Goal: Transaction & Acquisition: Subscribe to service/newsletter

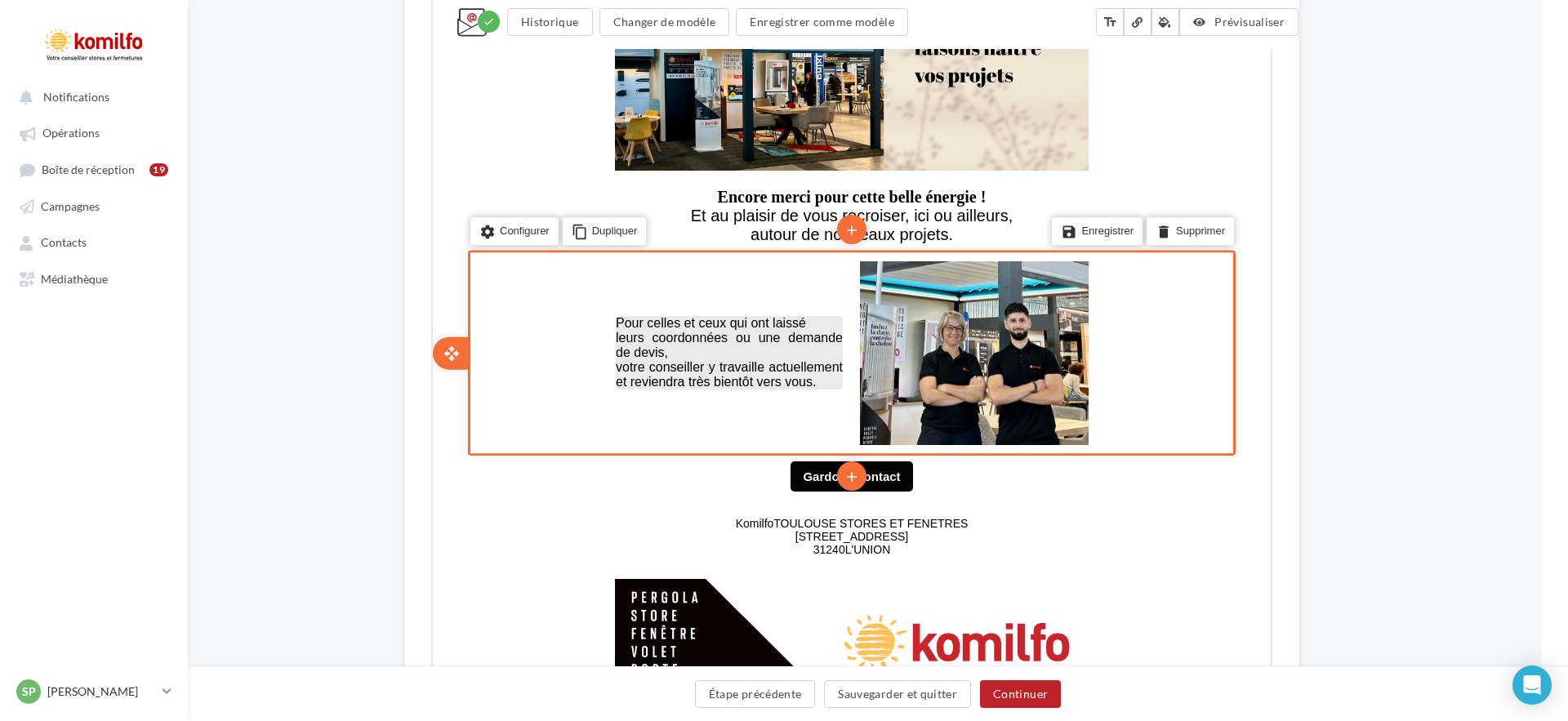
scroll to position [772, 26]
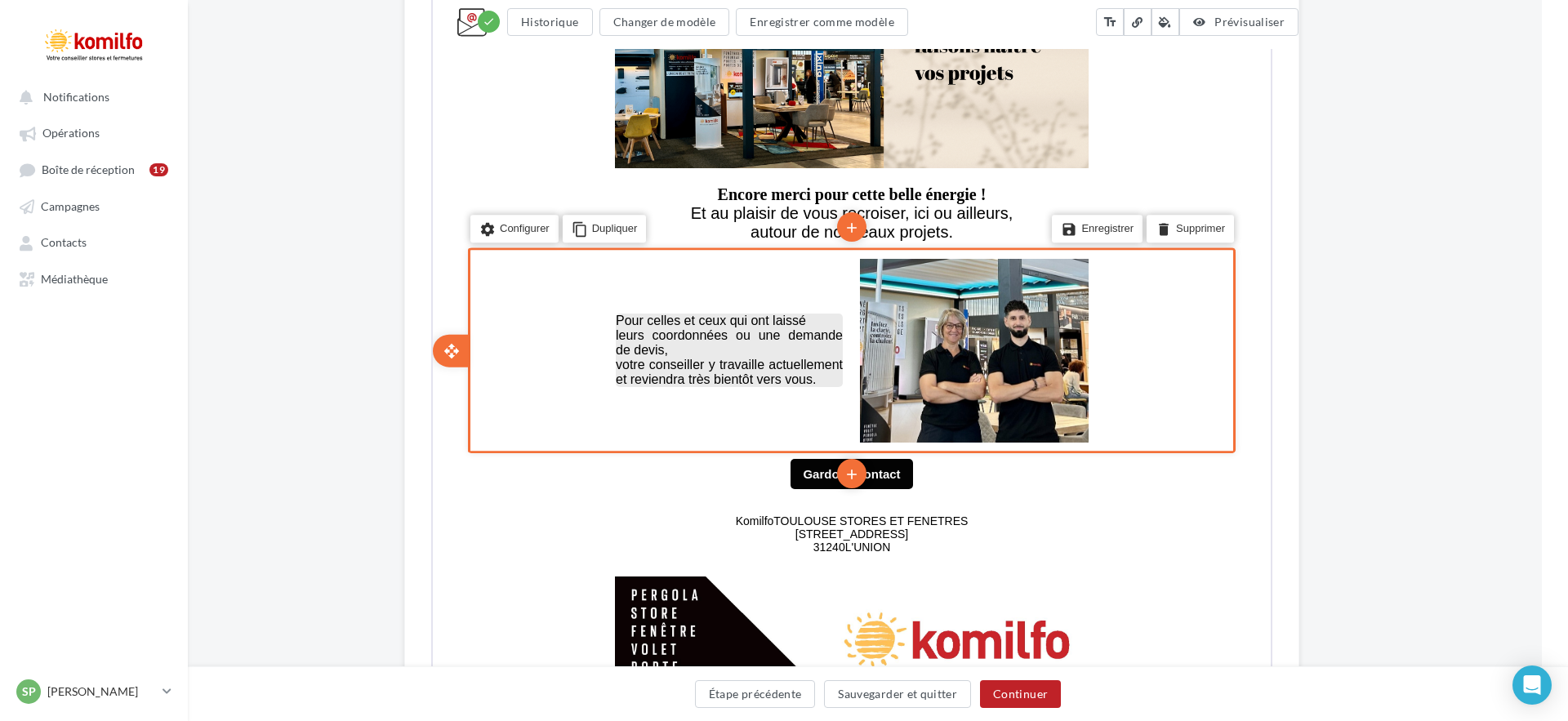
click at [667, 356] on span "votre conseiller y travaille actuellement et reviendra très bientôt vers vous." at bounding box center [727, 369] width 227 height 28
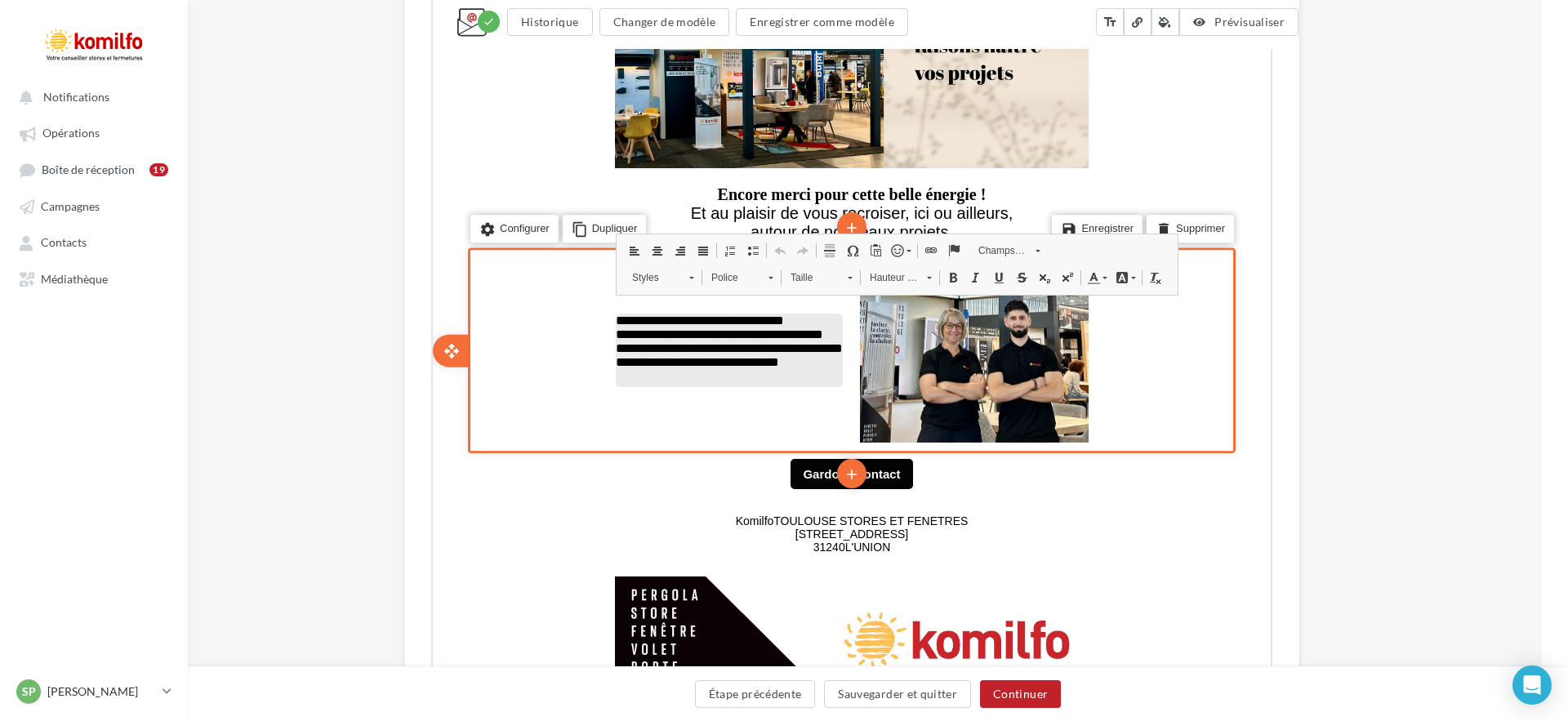
drag, startPoint x: 616, startPoint y: 346, endPoint x: 651, endPoint y: 349, distance: 35.1
click at [617, 346] on span "**********" at bounding box center [727, 353] width 227 height 26
click at [206, 366] on div "**********" at bounding box center [851, 137] width 1380 height 1543
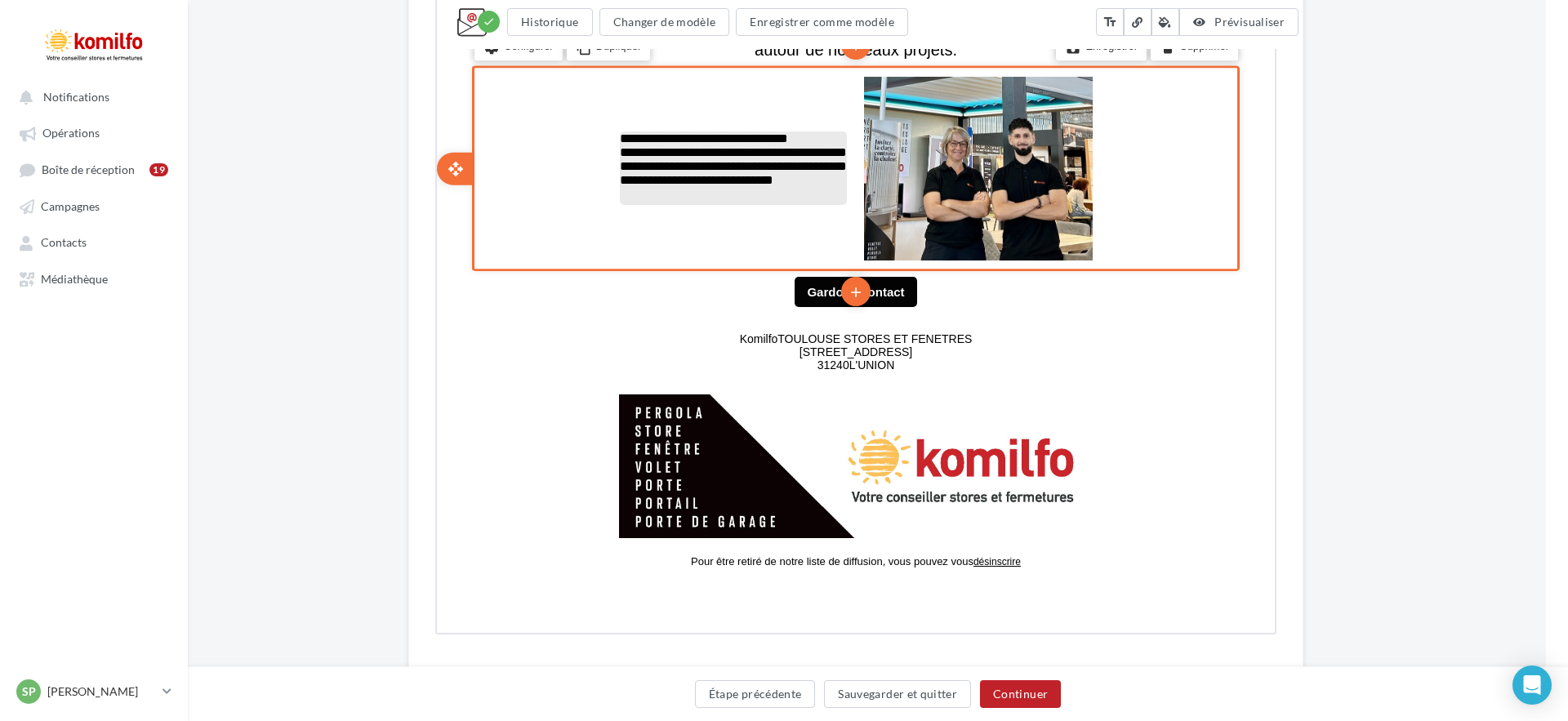
scroll to position [1003, 22]
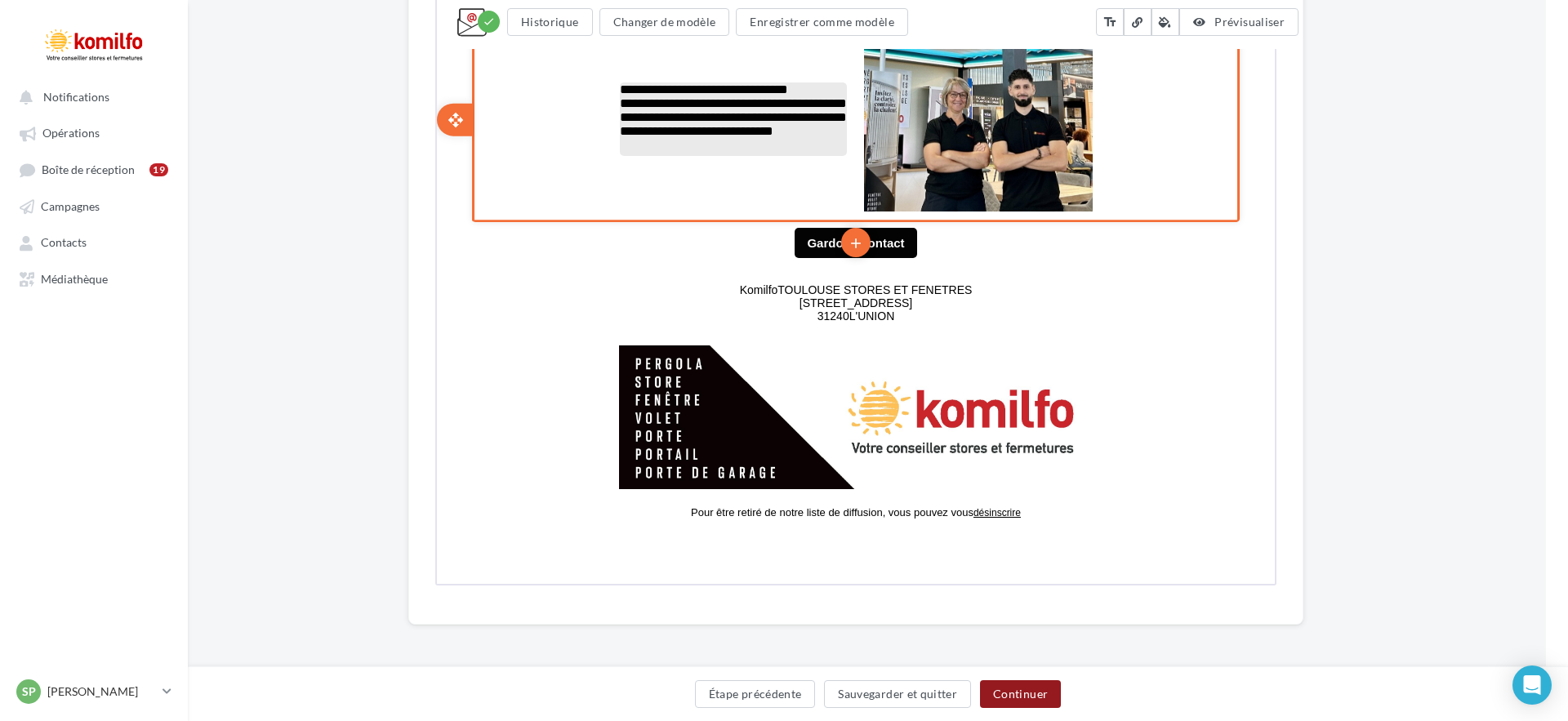
click at [1031, 702] on button "Continuer" at bounding box center [1020, 694] width 81 height 28
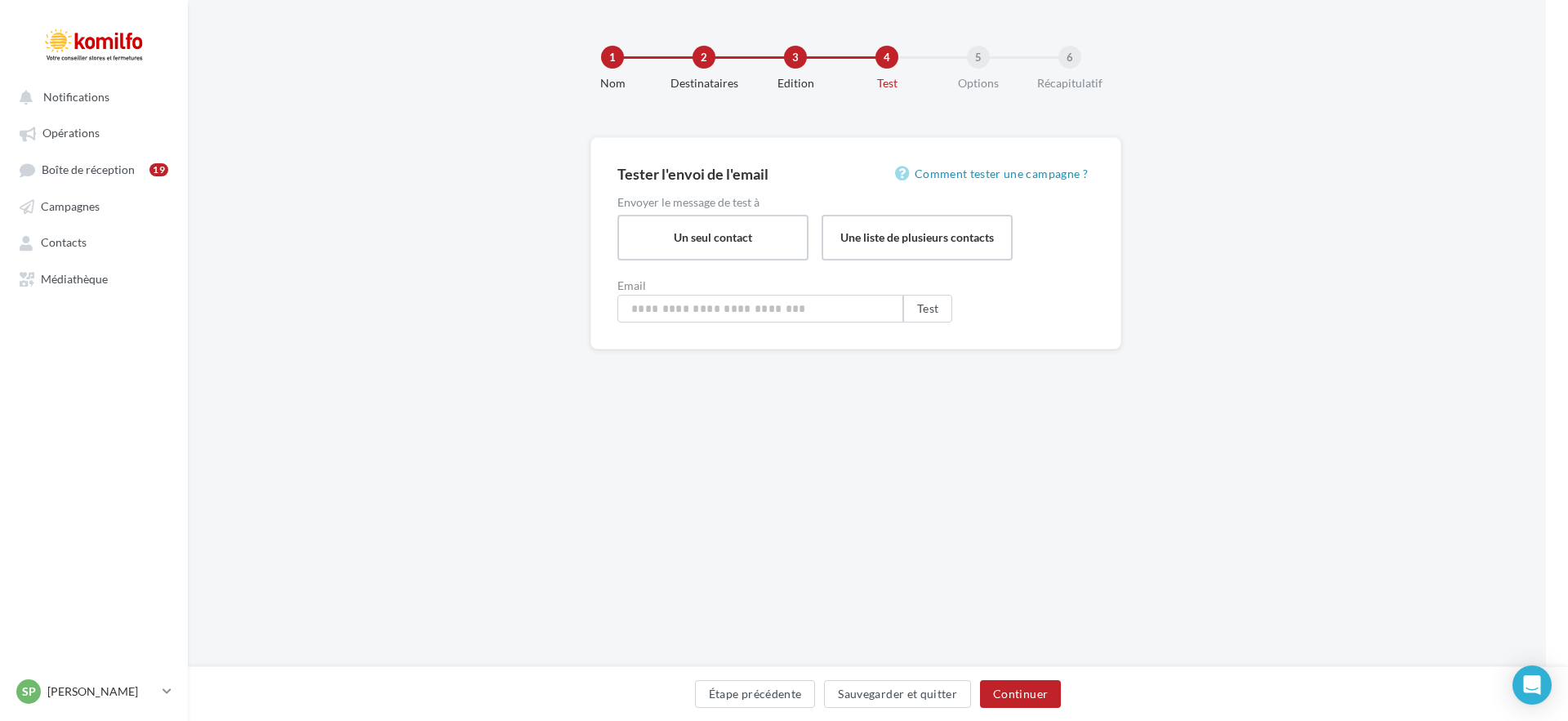
type input "**********"
click at [784, 689] on button "Étape précédente" at bounding box center [755, 694] width 121 height 28
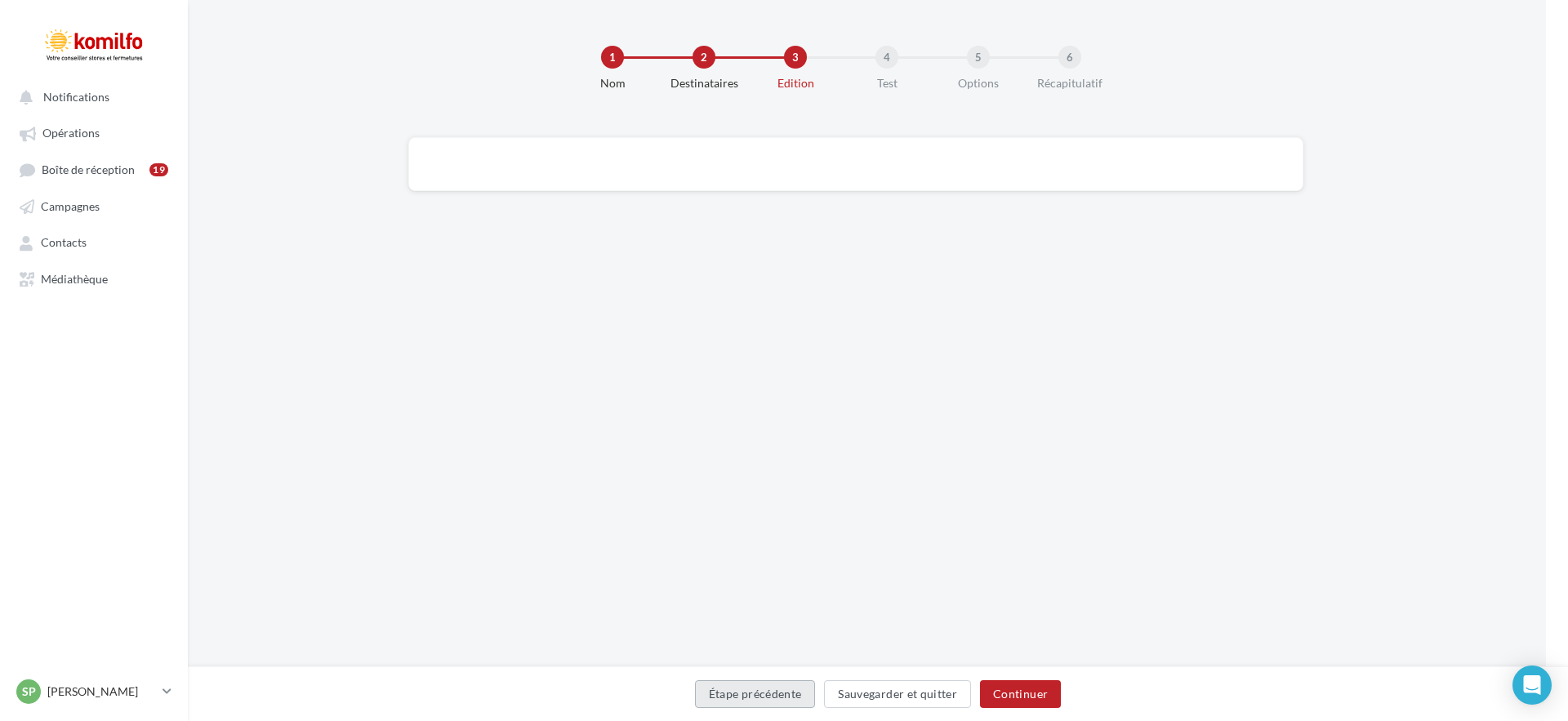
click at [784, 689] on button "Étape précédente" at bounding box center [755, 694] width 121 height 28
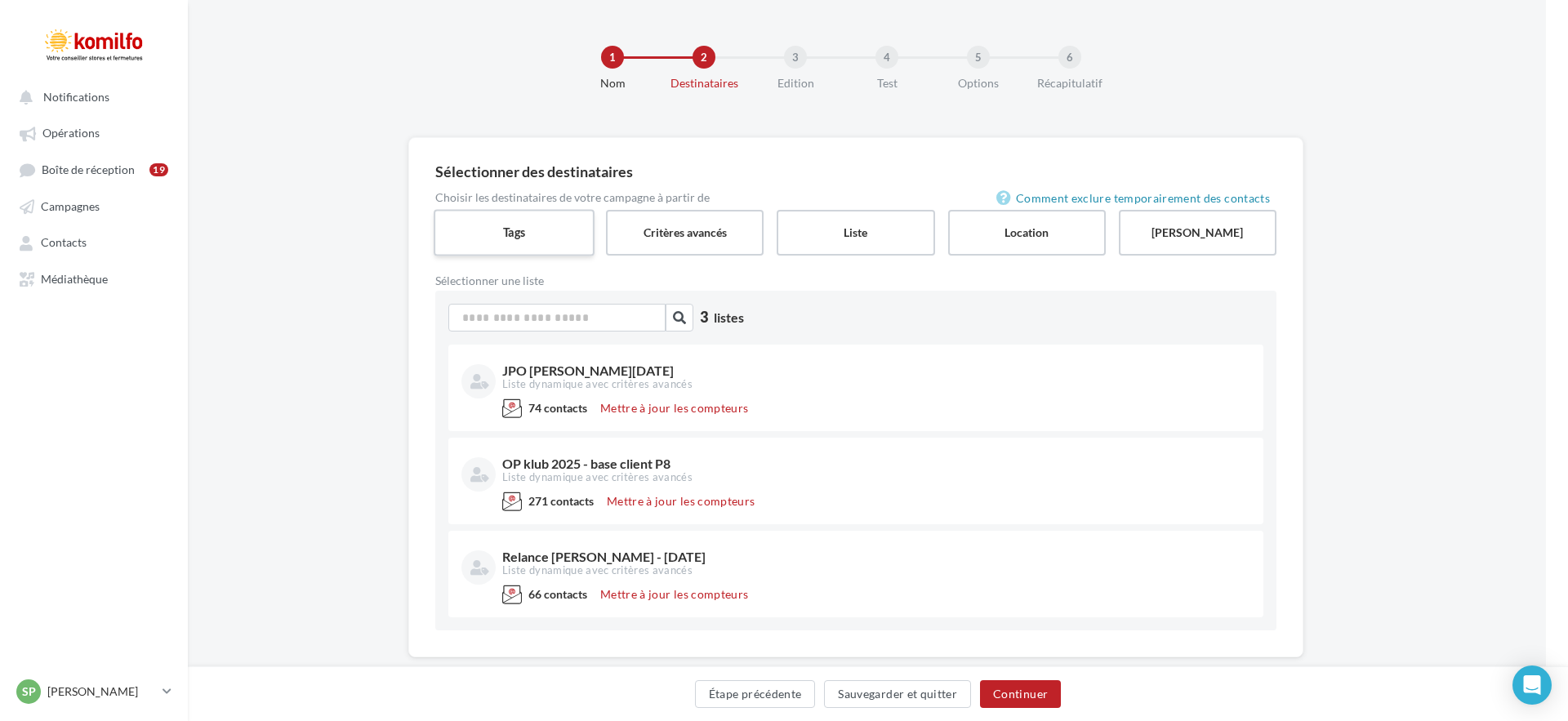
click at [551, 218] on label "Tags" at bounding box center [514, 232] width 160 height 47
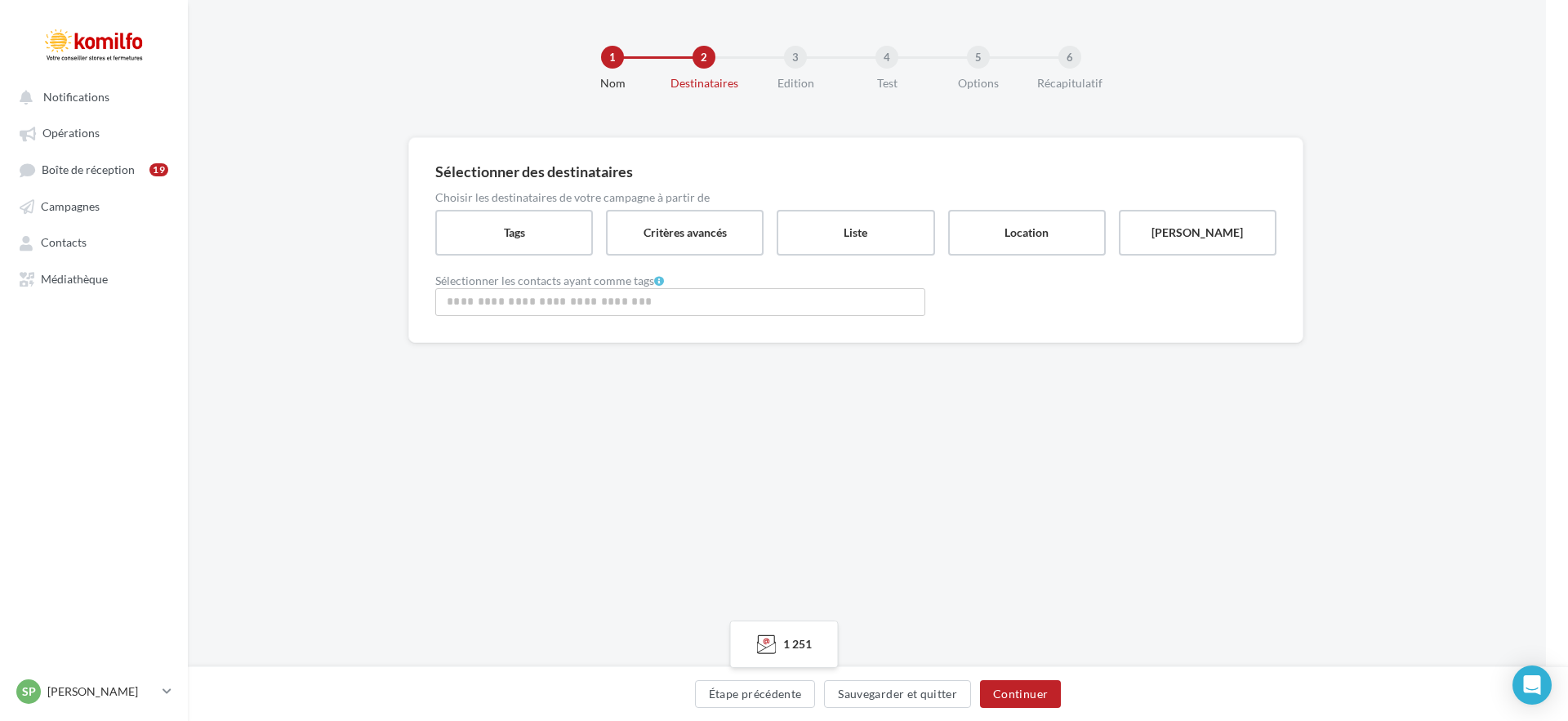
click at [569, 298] on input "Rechercher ou sélectionner un tag" at bounding box center [680, 301] width 481 height 19
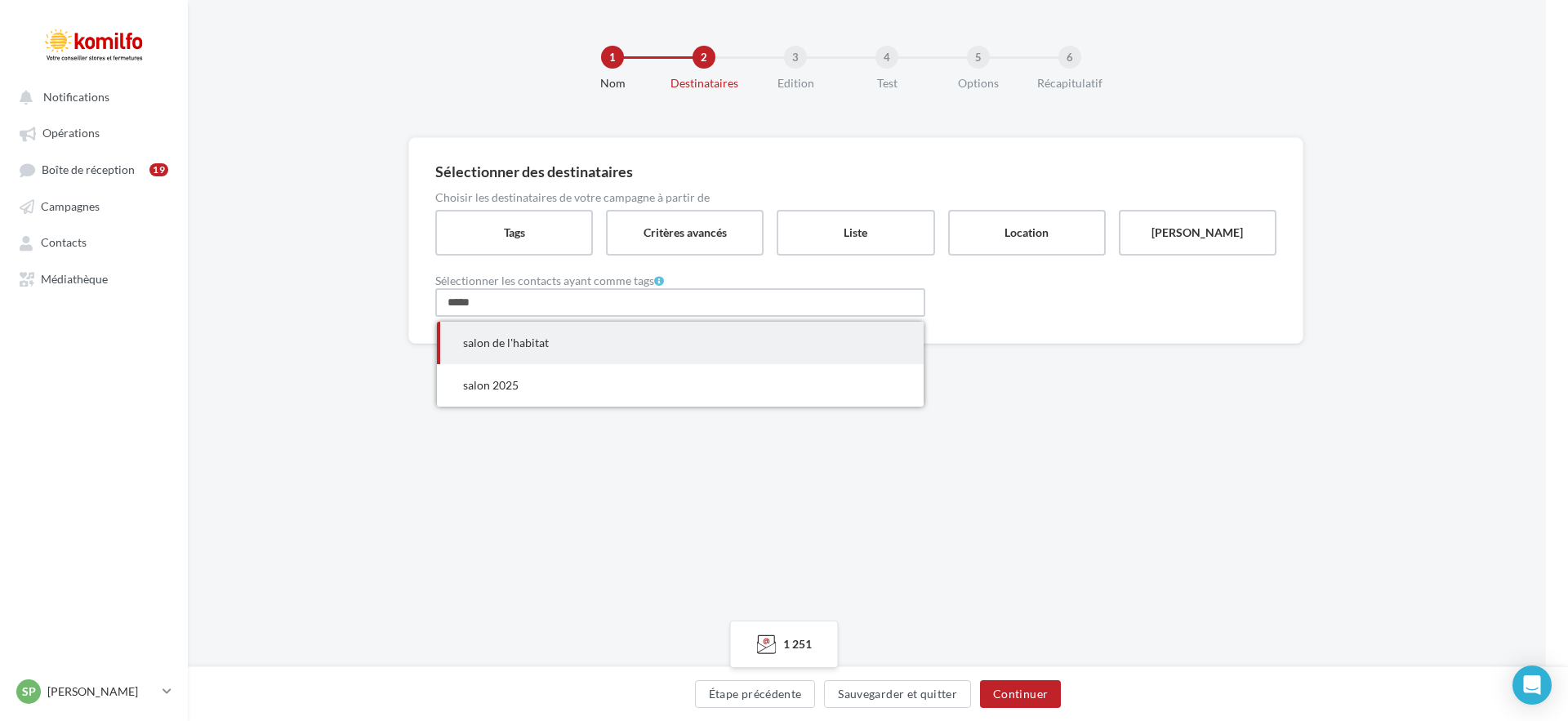
type input "*****"
click at [580, 351] on span "salon de l'habitat" at bounding box center [680, 343] width 487 height 43
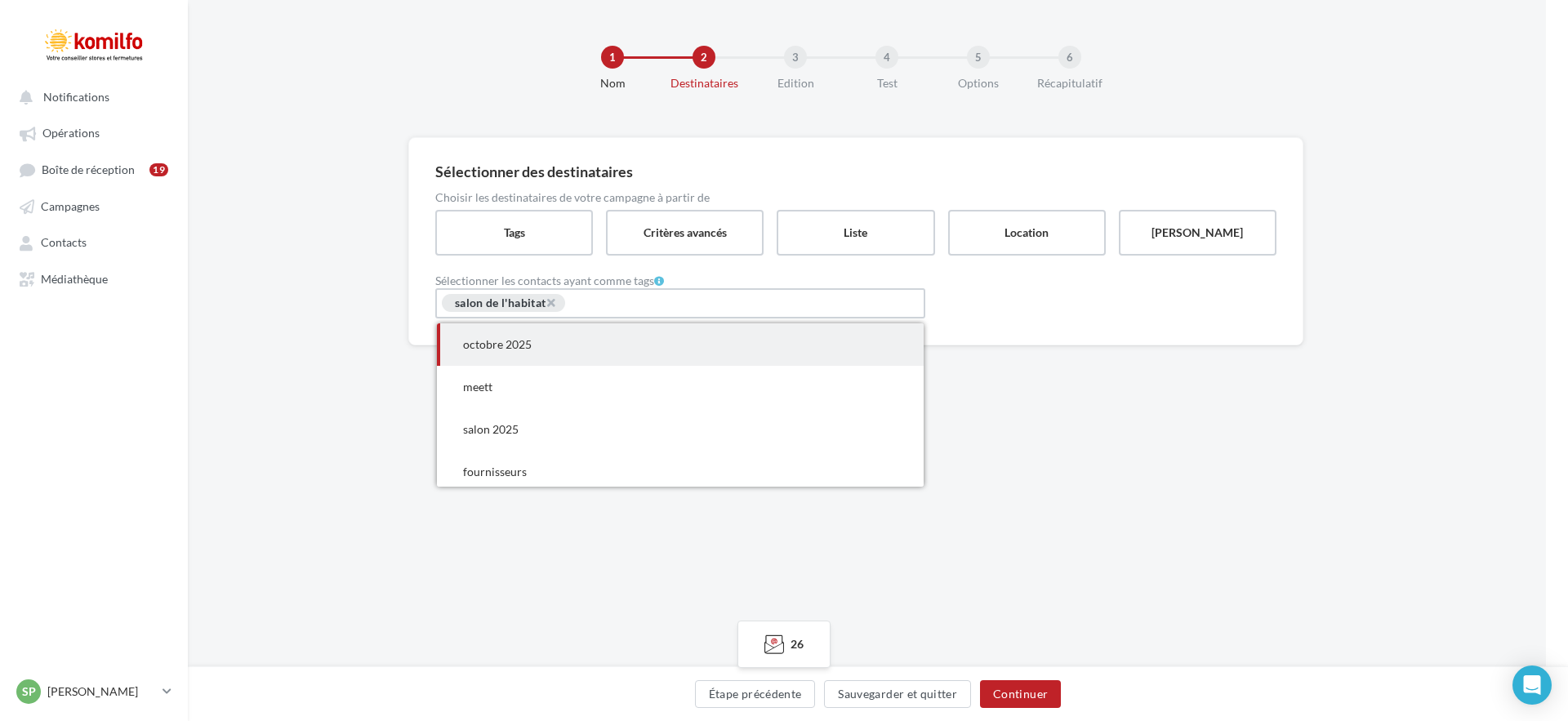
click at [659, 301] on input "Rechercher ou sélectionner un tag" at bounding box center [627, 304] width 122 height 19
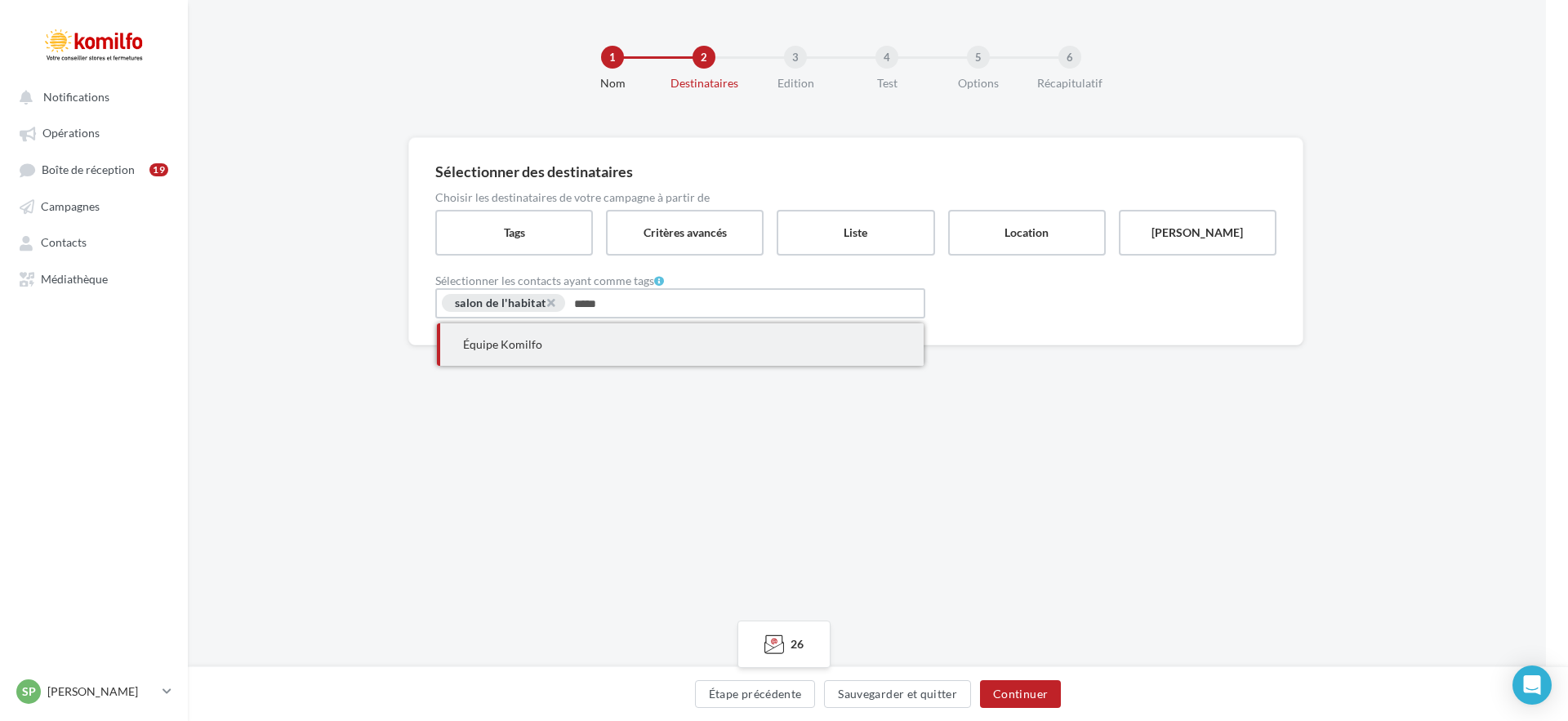
type input "*****"
click at [610, 340] on span "Équipe Komilfo" at bounding box center [680, 345] width 487 height 43
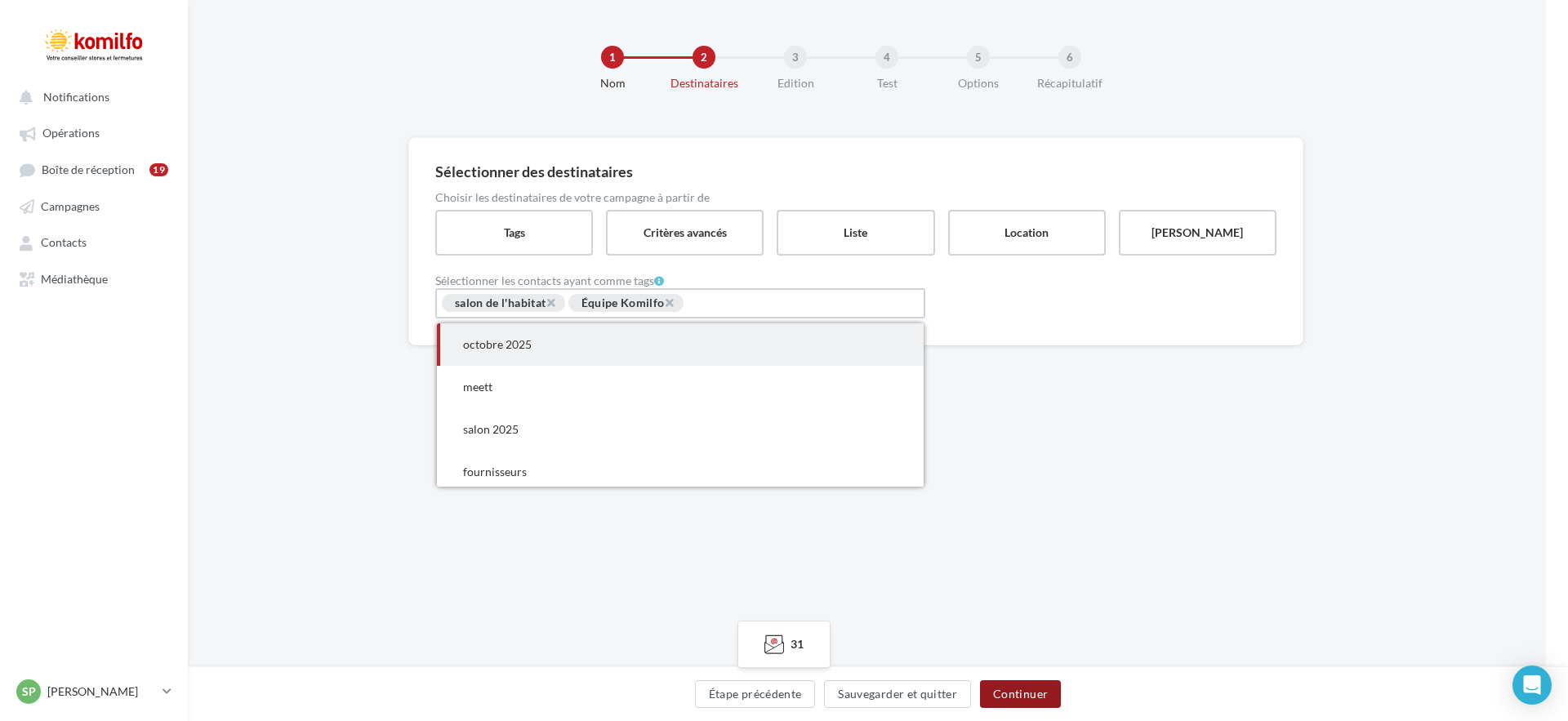
click at [1024, 689] on button "Continuer" at bounding box center [1020, 694] width 81 height 28
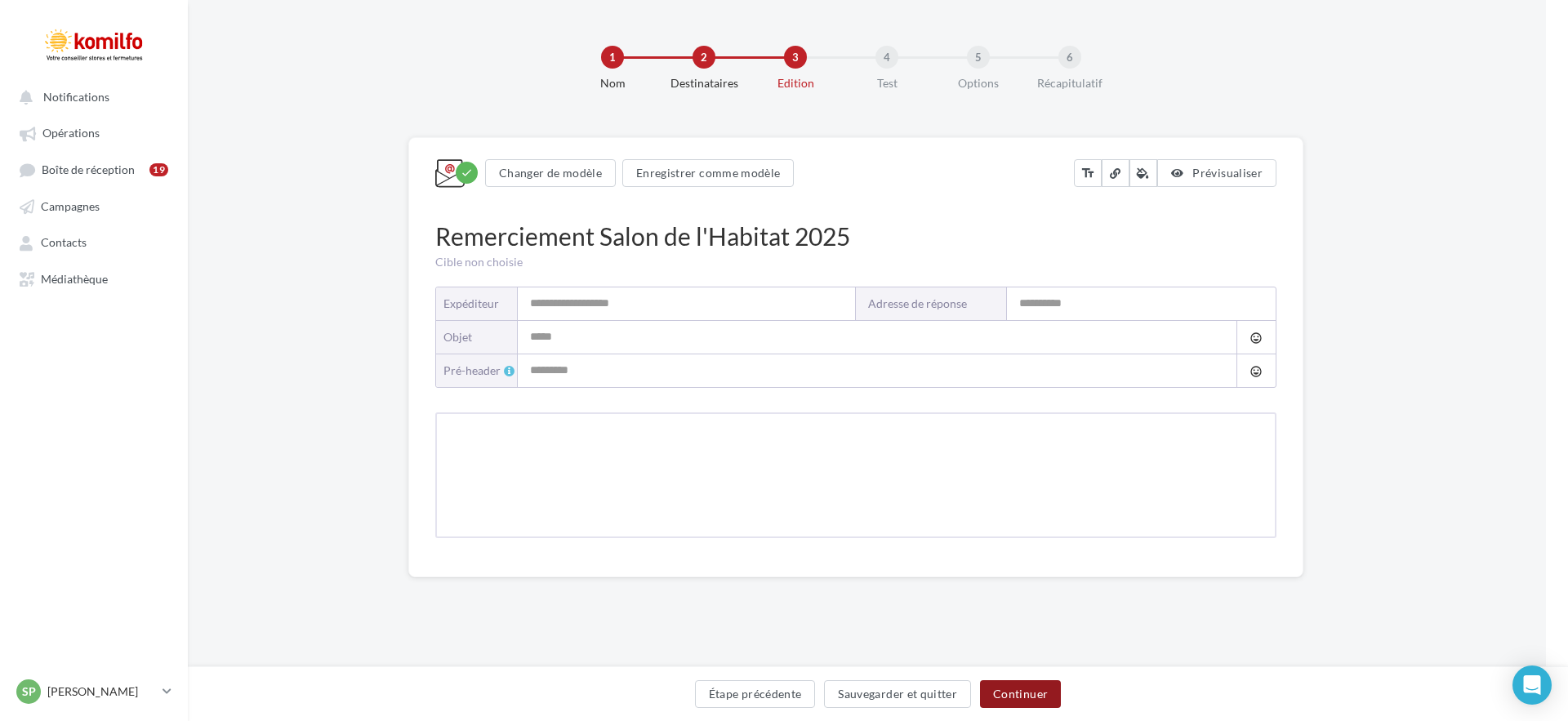
type input "**********"
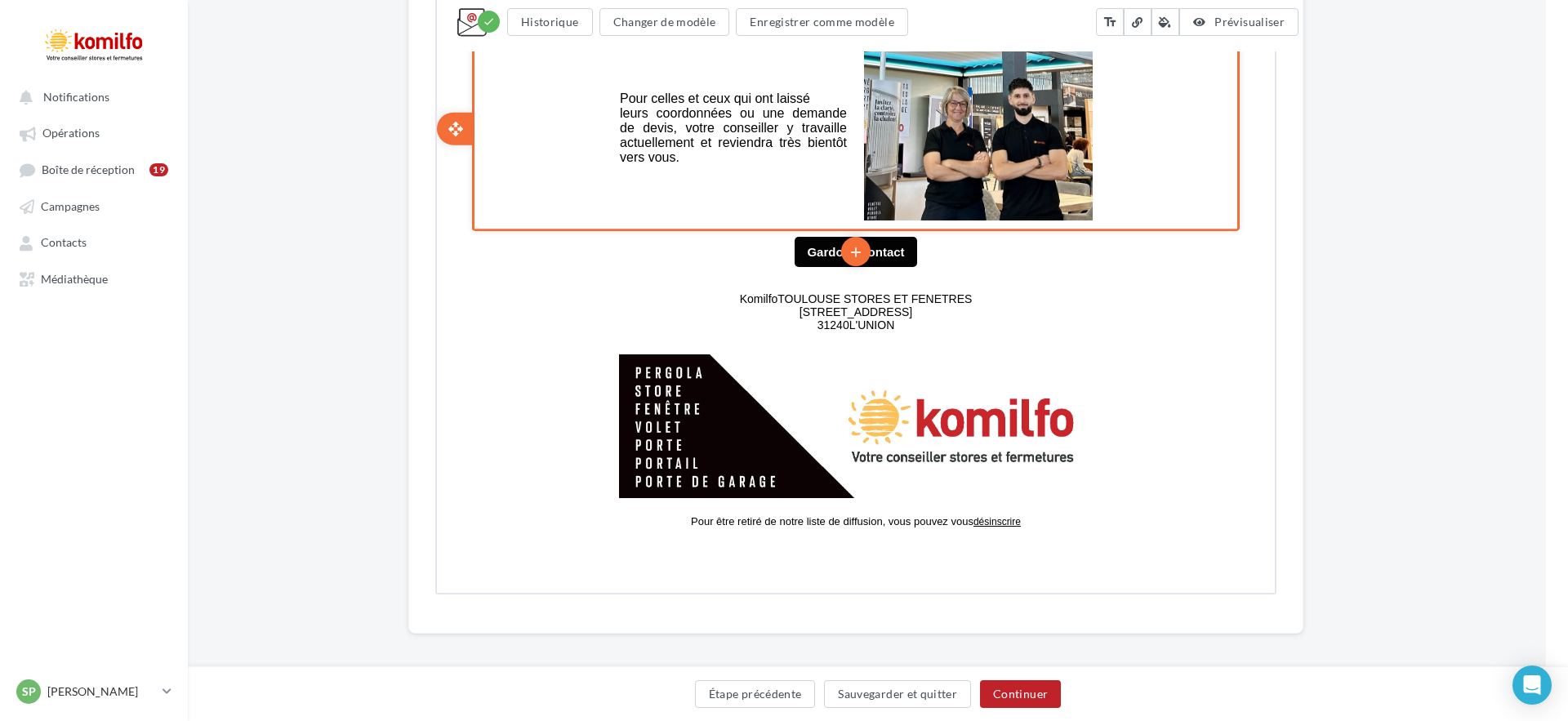
scroll to position [1006, 22]
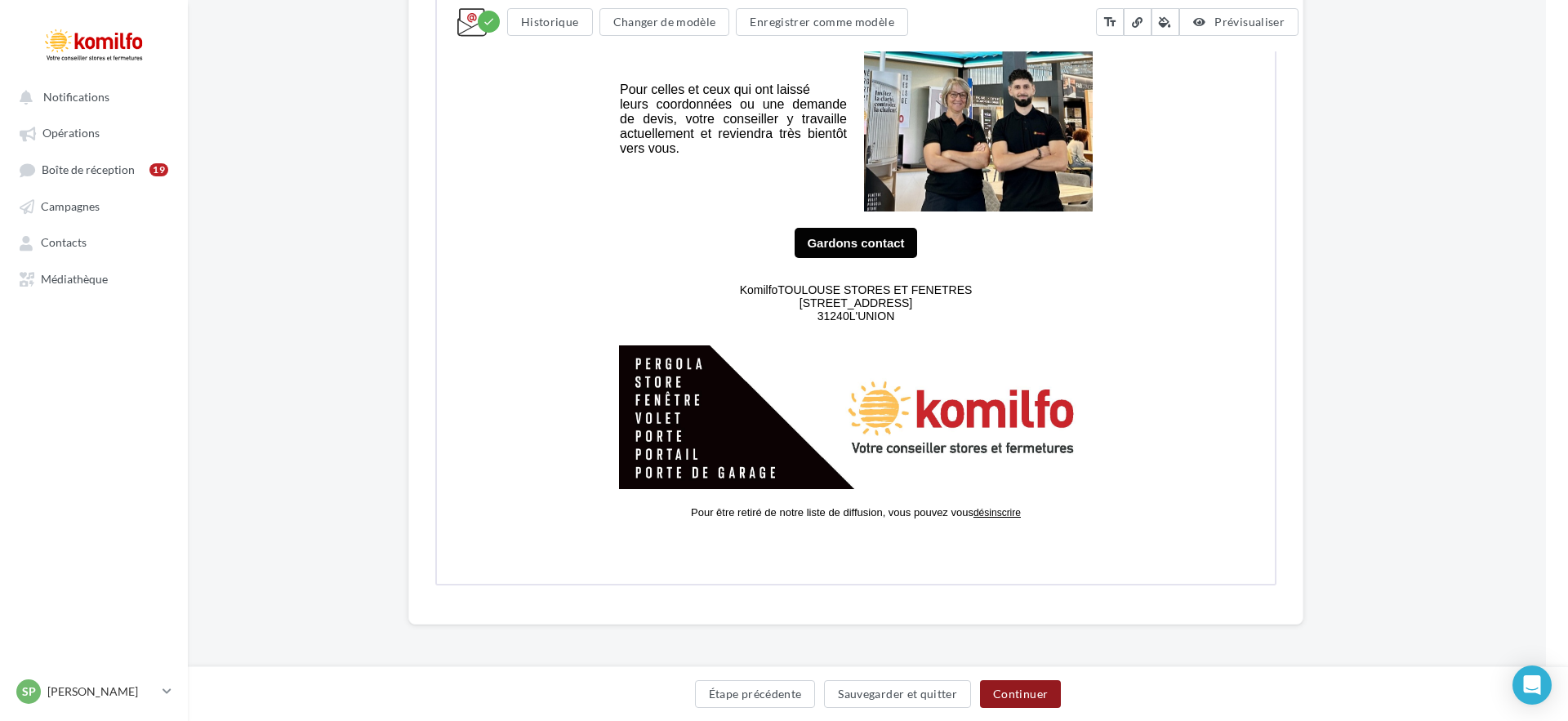
click at [1015, 691] on button "Continuer" at bounding box center [1020, 694] width 81 height 28
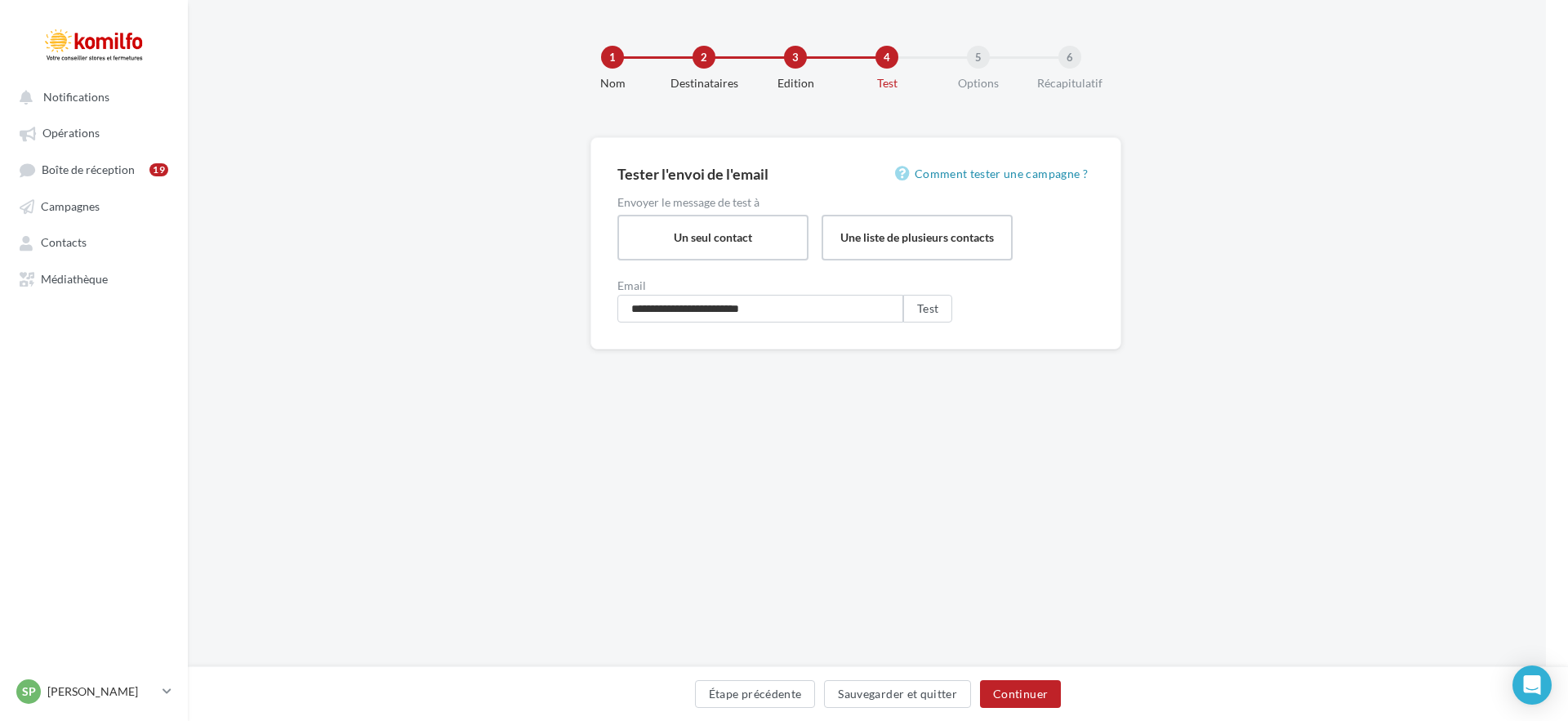
scroll to position [0, 22]
click at [1015, 691] on button "Continuer" at bounding box center [1020, 694] width 81 height 28
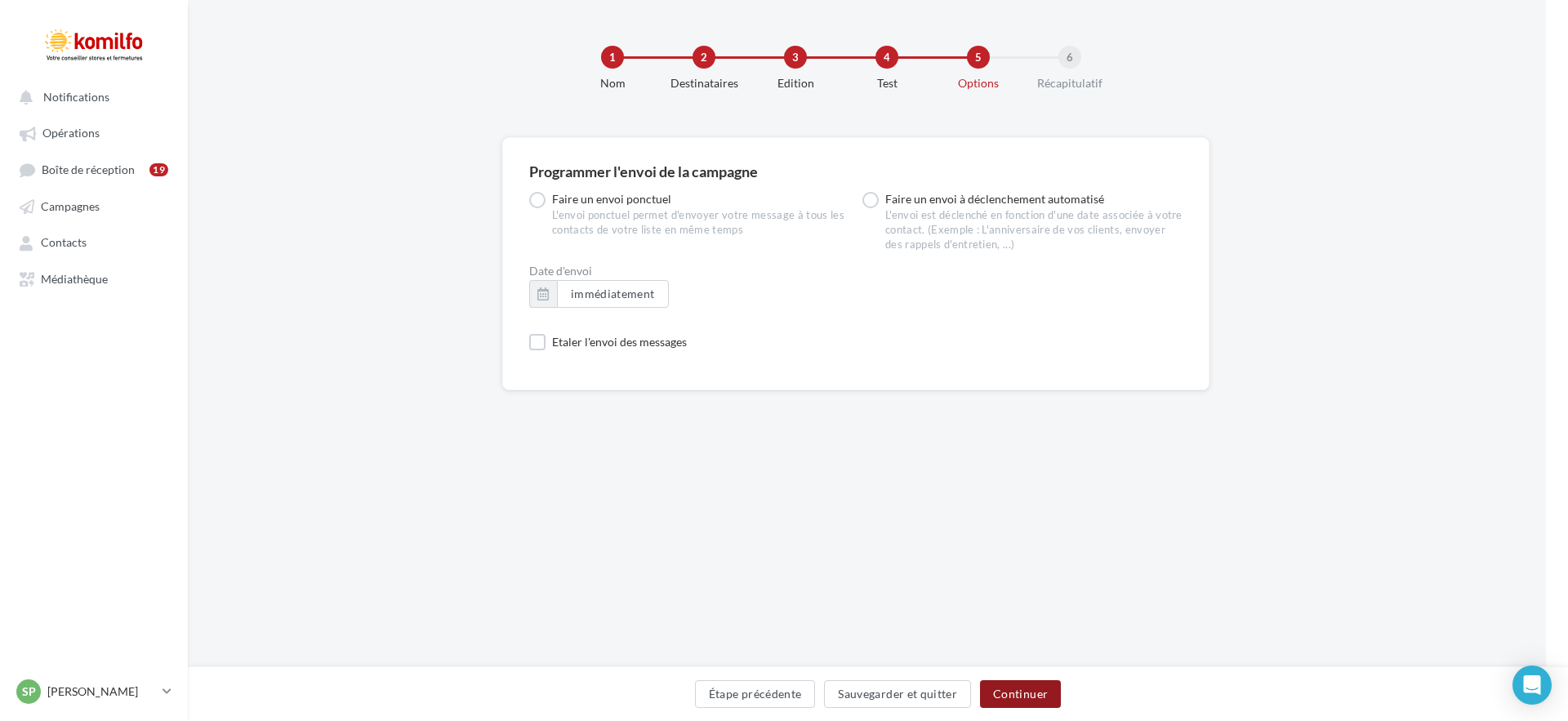
click at [1015, 692] on button "Continuer" at bounding box center [1020, 694] width 81 height 28
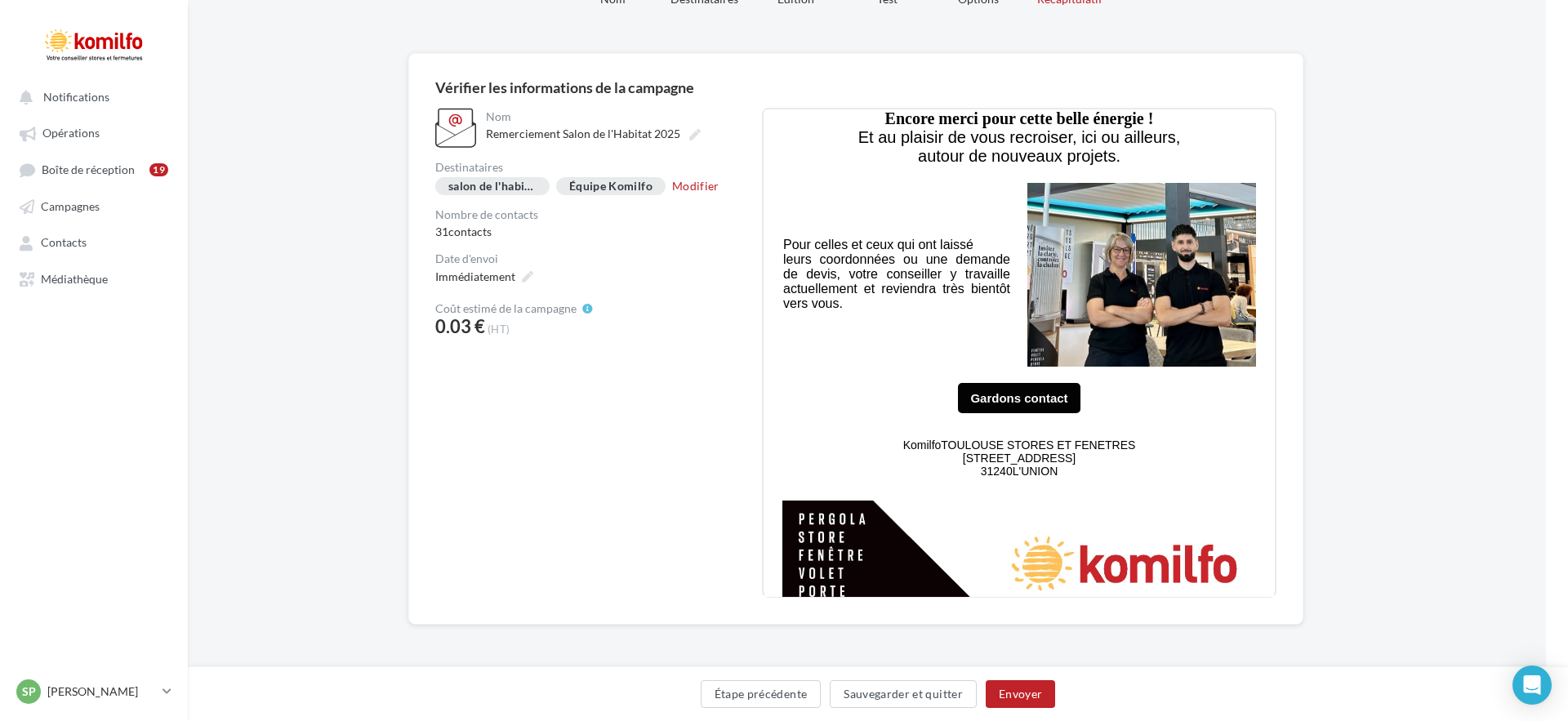
scroll to position [611, 0]
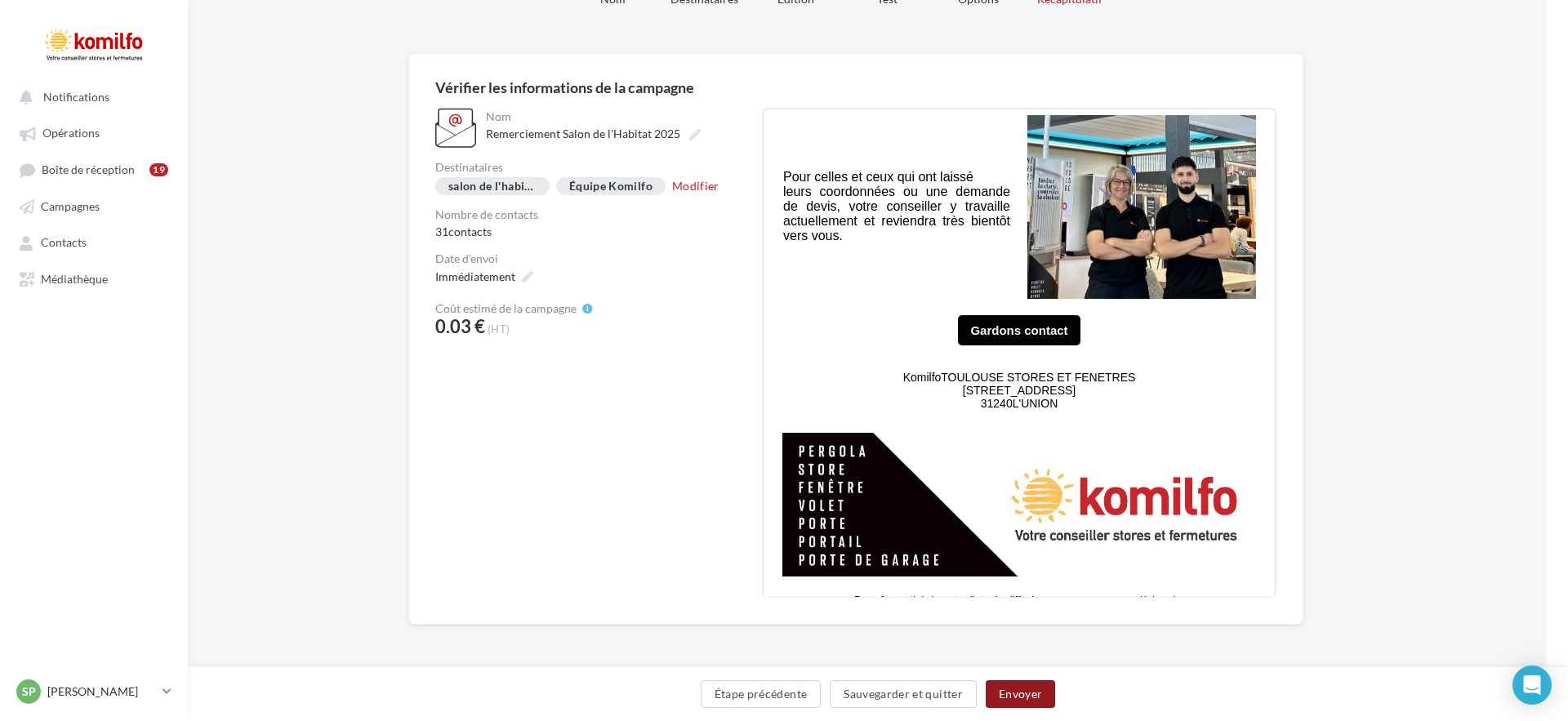
click at [1021, 689] on button "Envoyer" at bounding box center [1020, 694] width 69 height 28
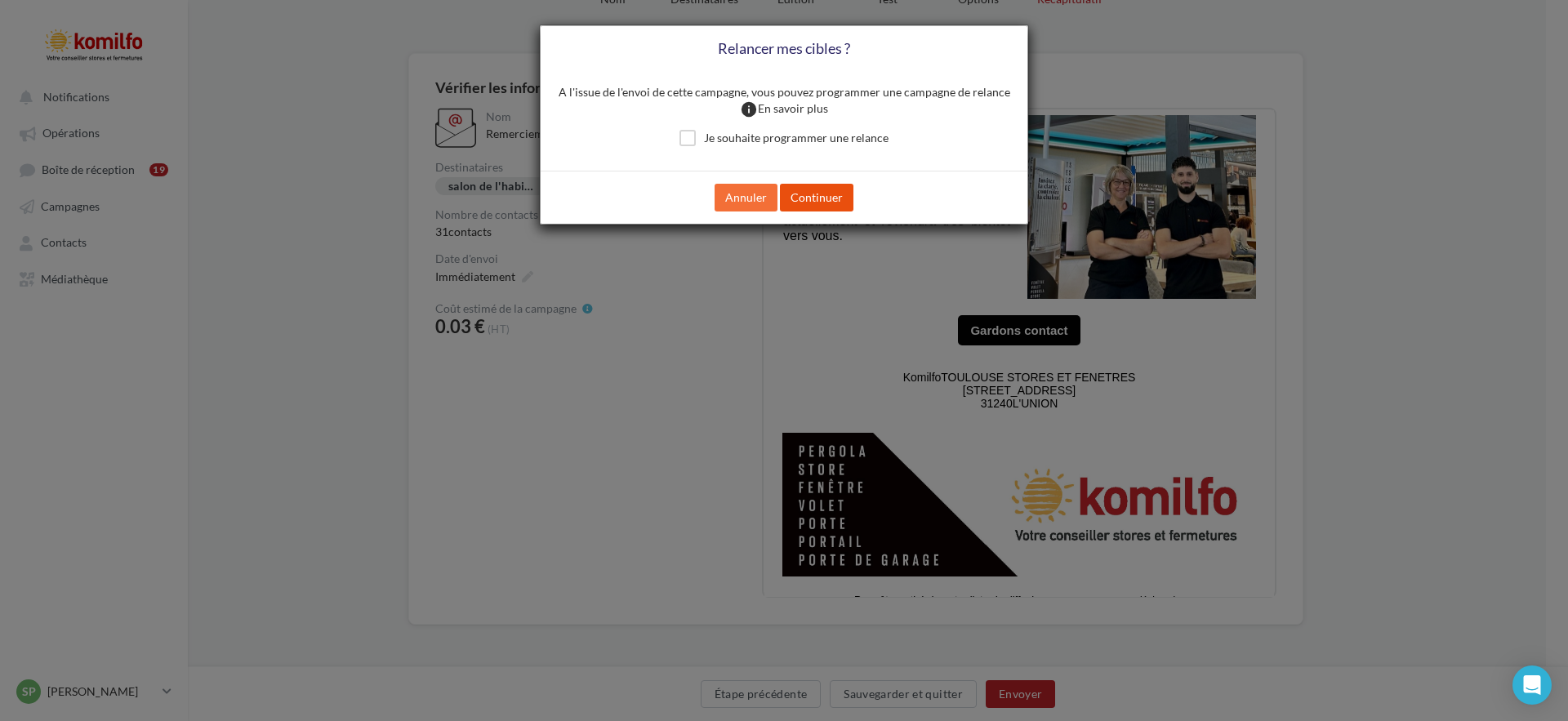
click at [833, 200] on button "Continuer" at bounding box center [817, 197] width 73 height 28
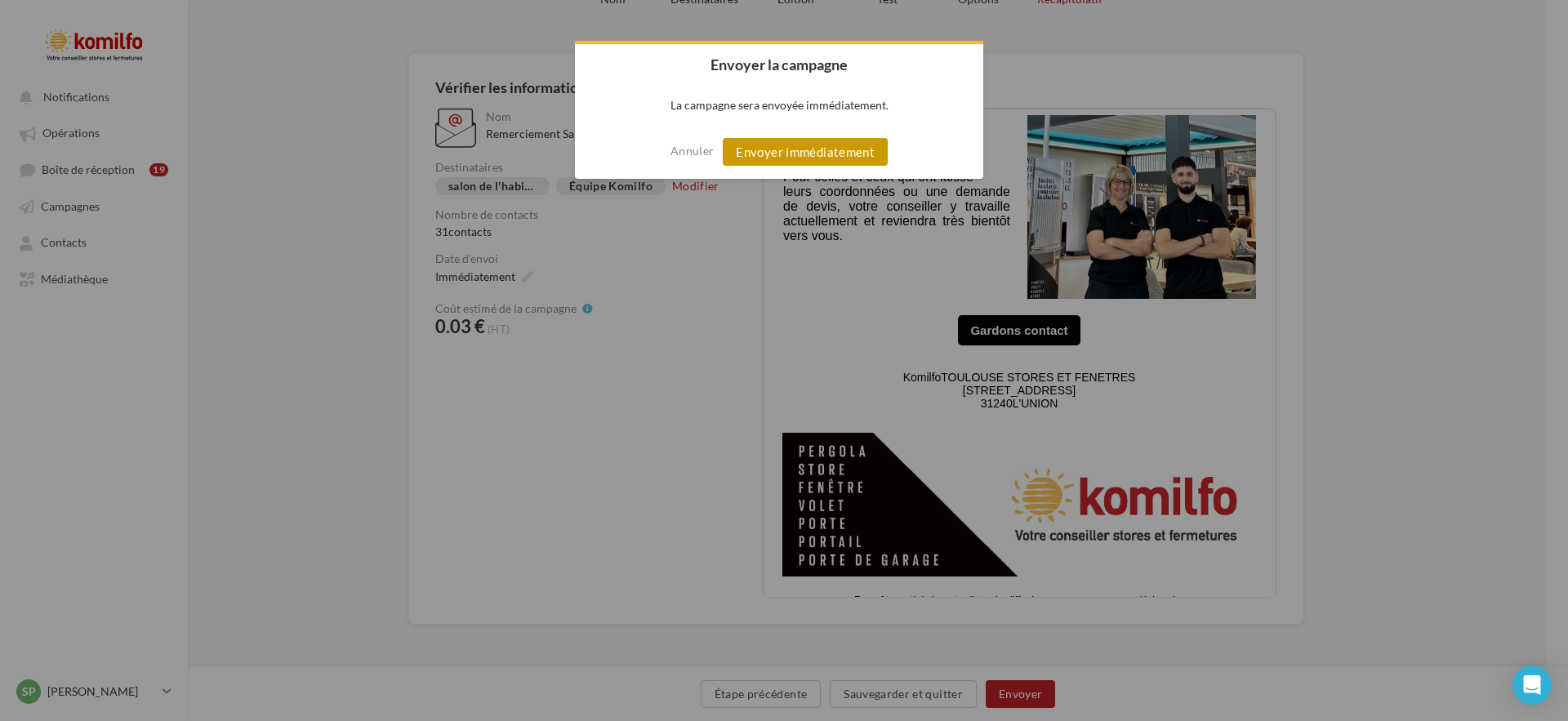
click at [818, 161] on button "Envoyer immédiatement" at bounding box center [805, 152] width 165 height 28
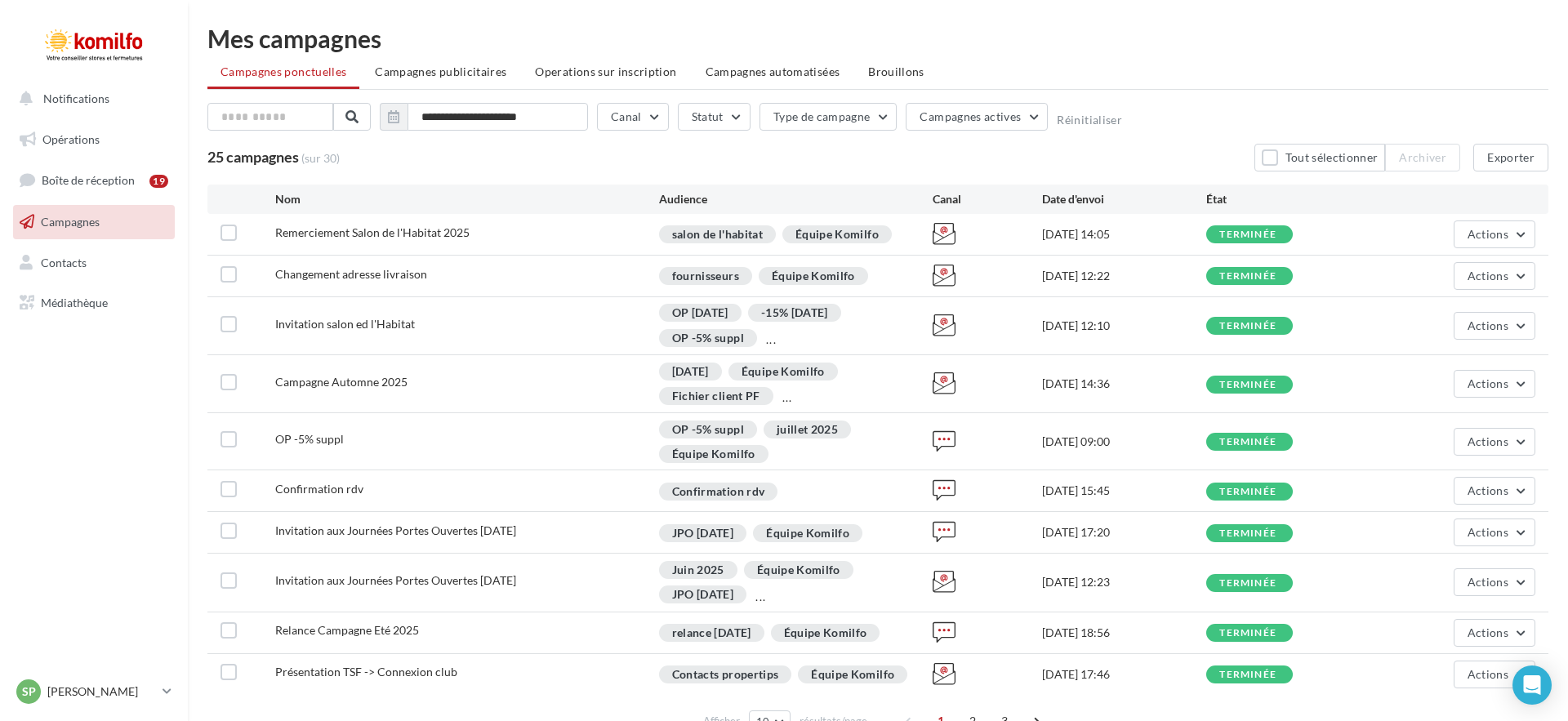
scroll to position [90, 0]
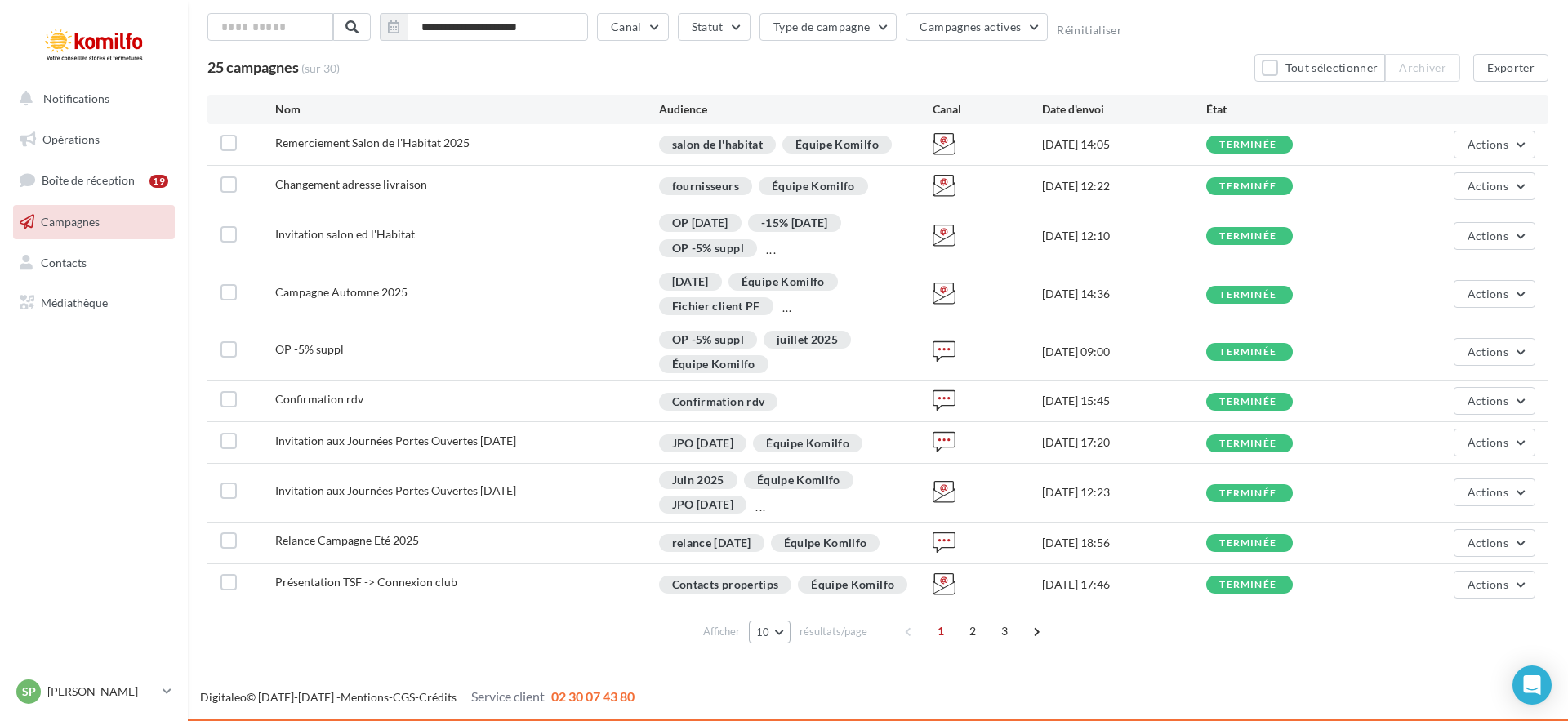
click at [785, 636] on button "10" at bounding box center [769, 631] width 42 height 23
click at [785, 590] on button "100" at bounding box center [806, 602] width 114 height 28
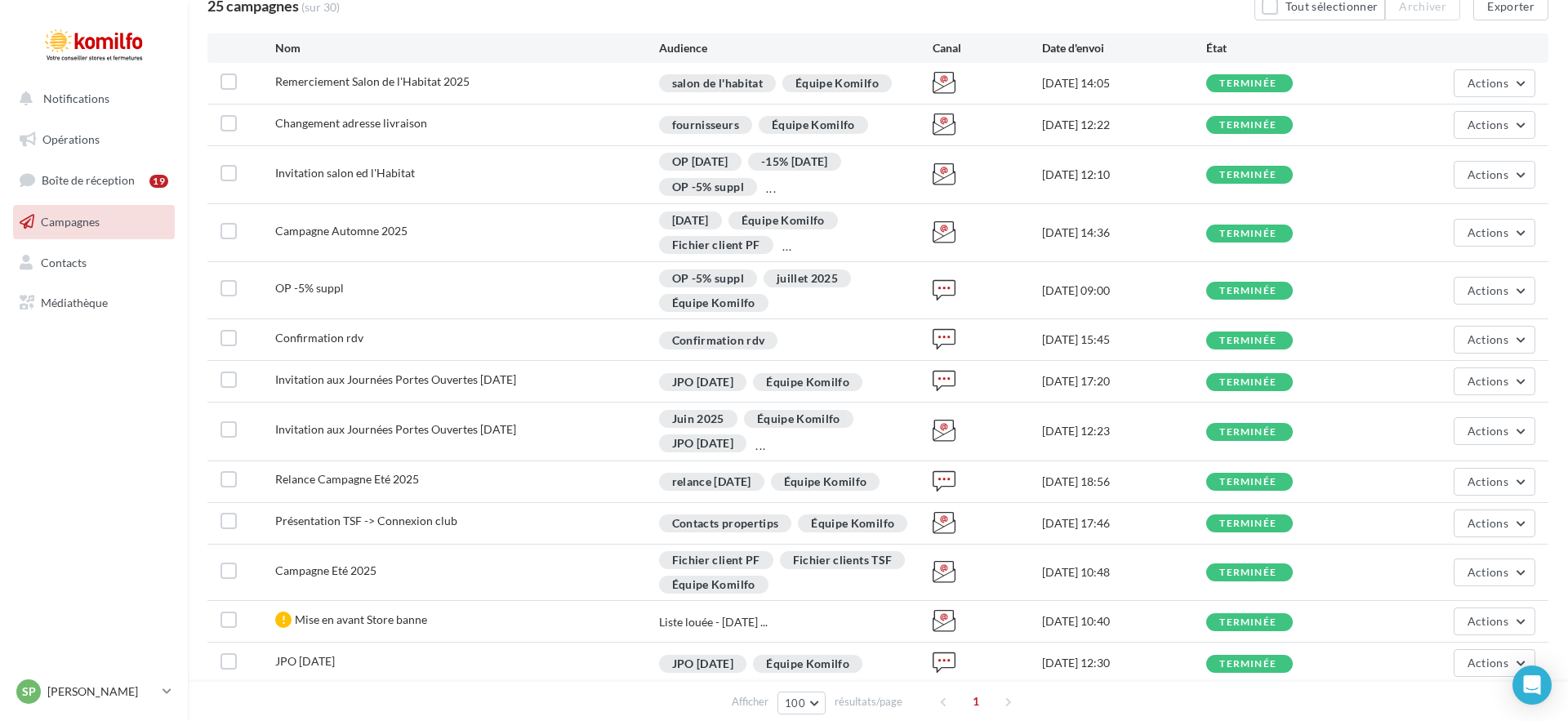
scroll to position [0, 0]
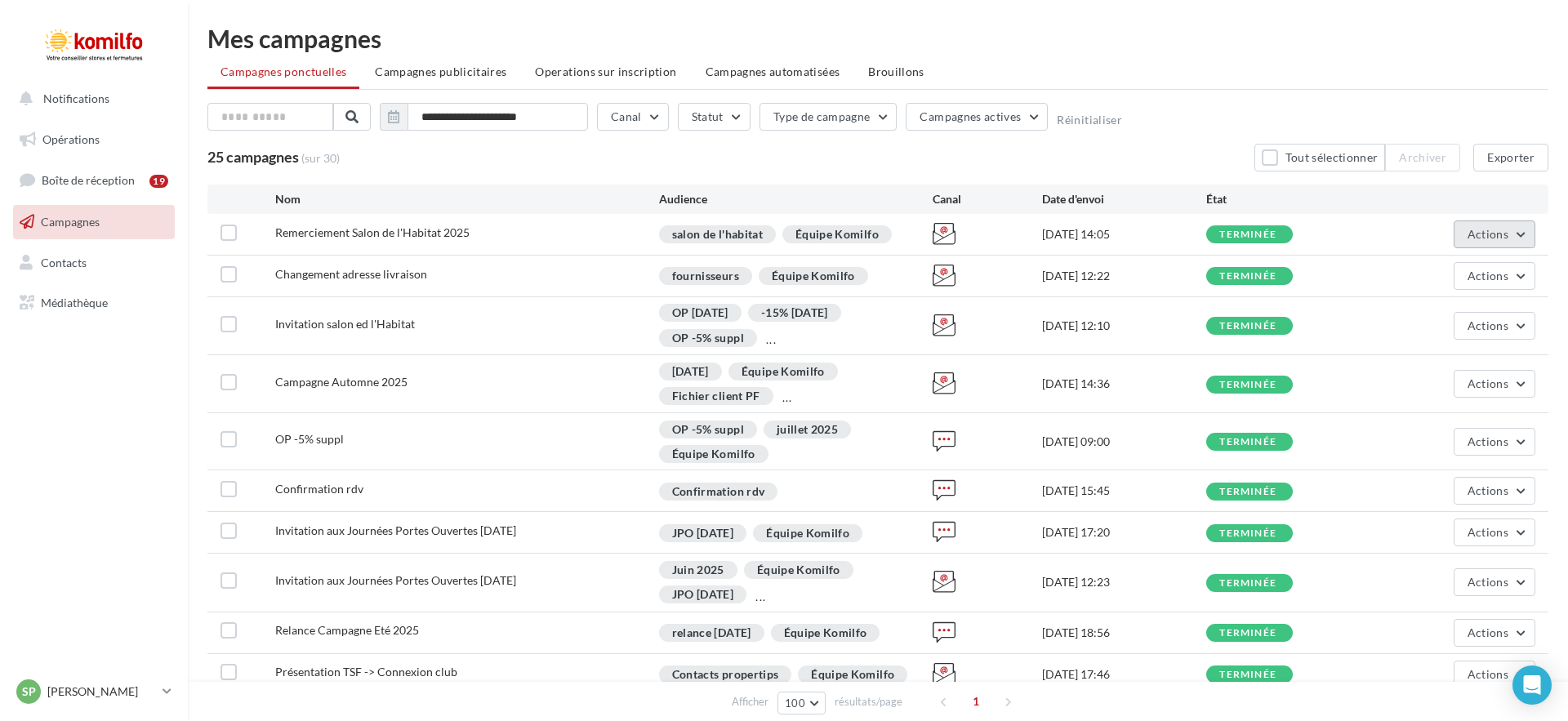
click at [1480, 235] on span "Actions" at bounding box center [1488, 234] width 41 height 14
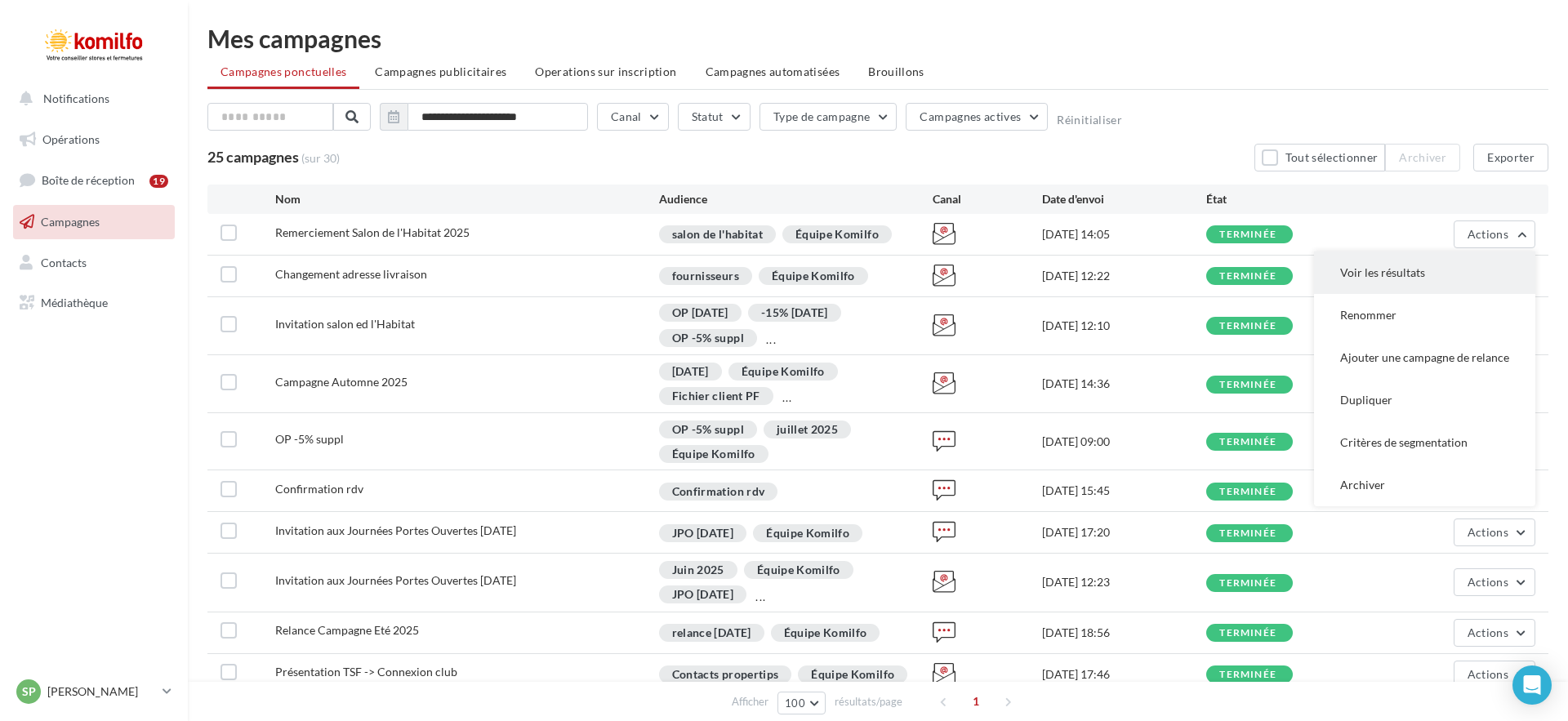
click at [1402, 279] on button "Voir les résultats" at bounding box center [1424, 273] width 221 height 43
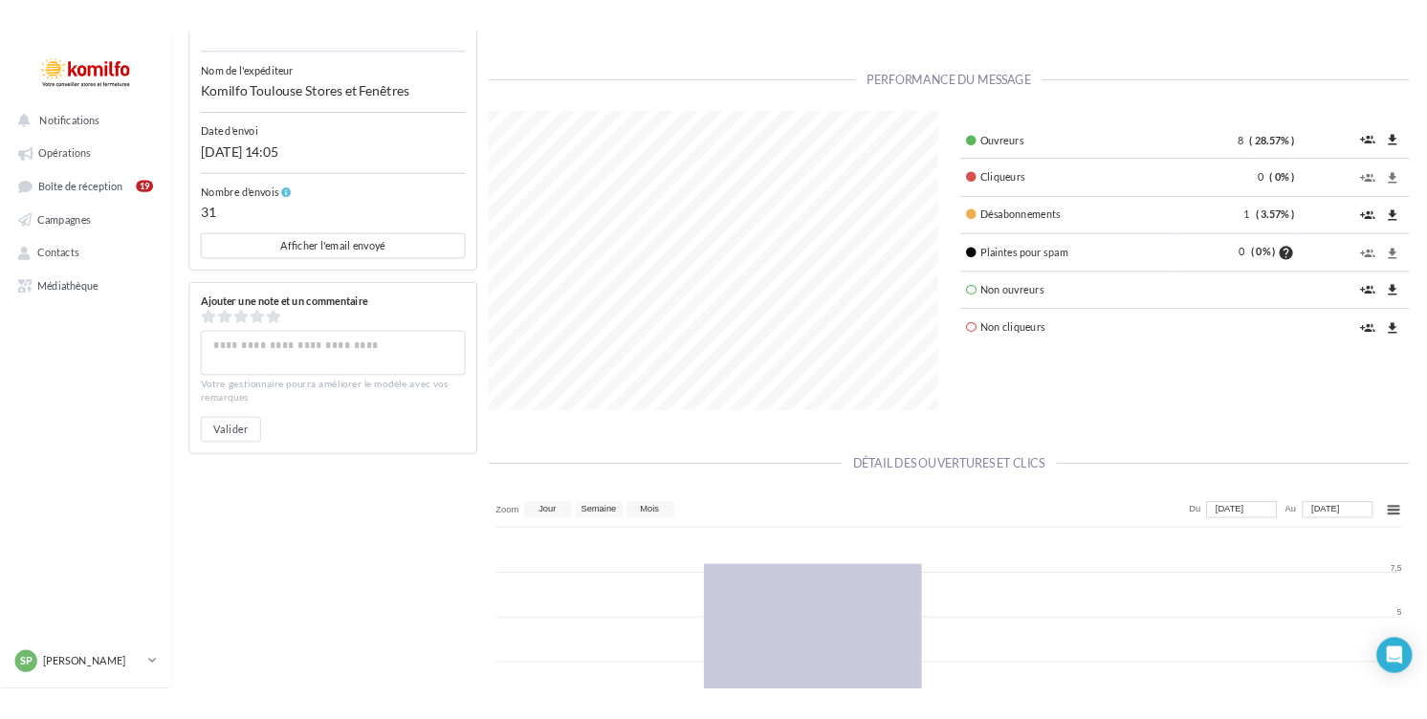
scroll to position [602, 0]
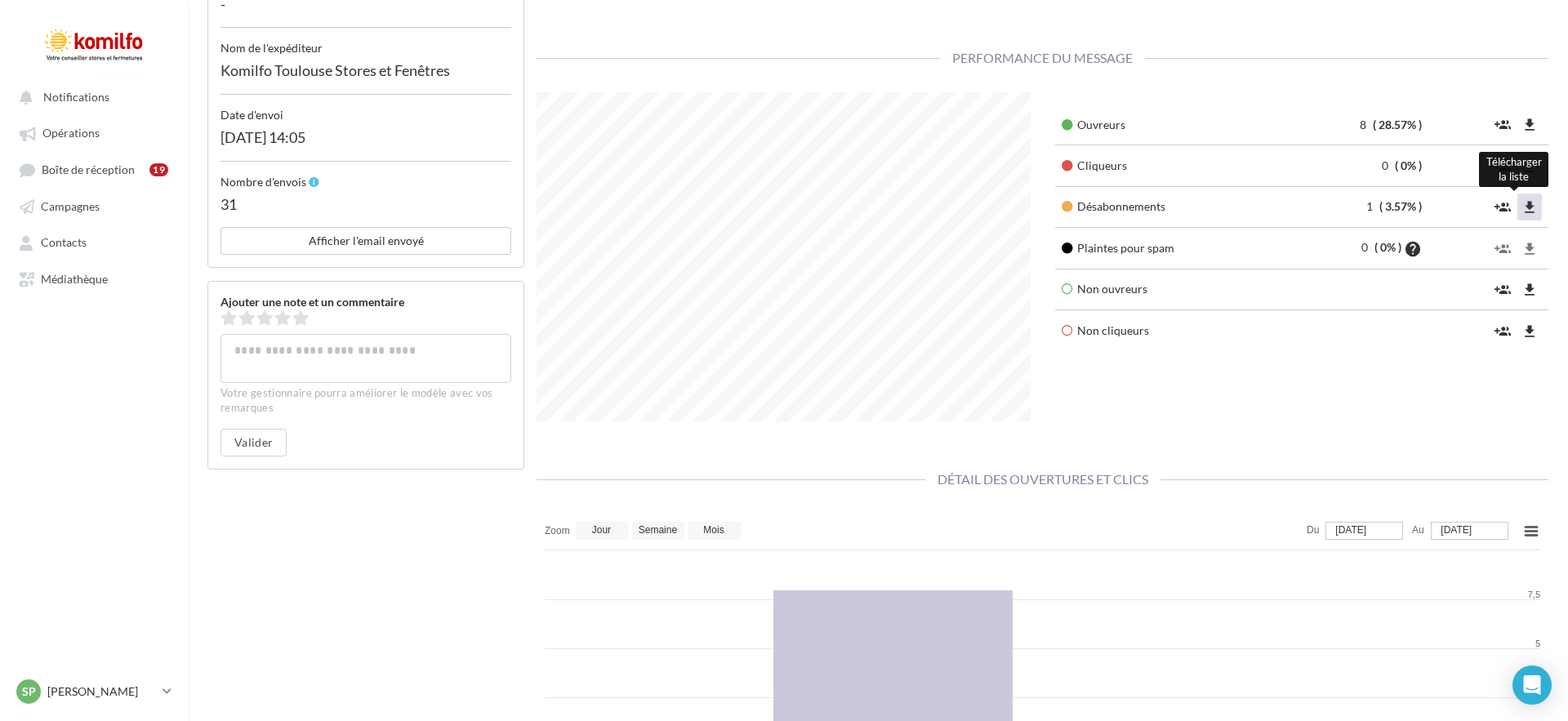
click at [1535, 206] on icon "file_download" at bounding box center [1529, 206] width 16 height 16
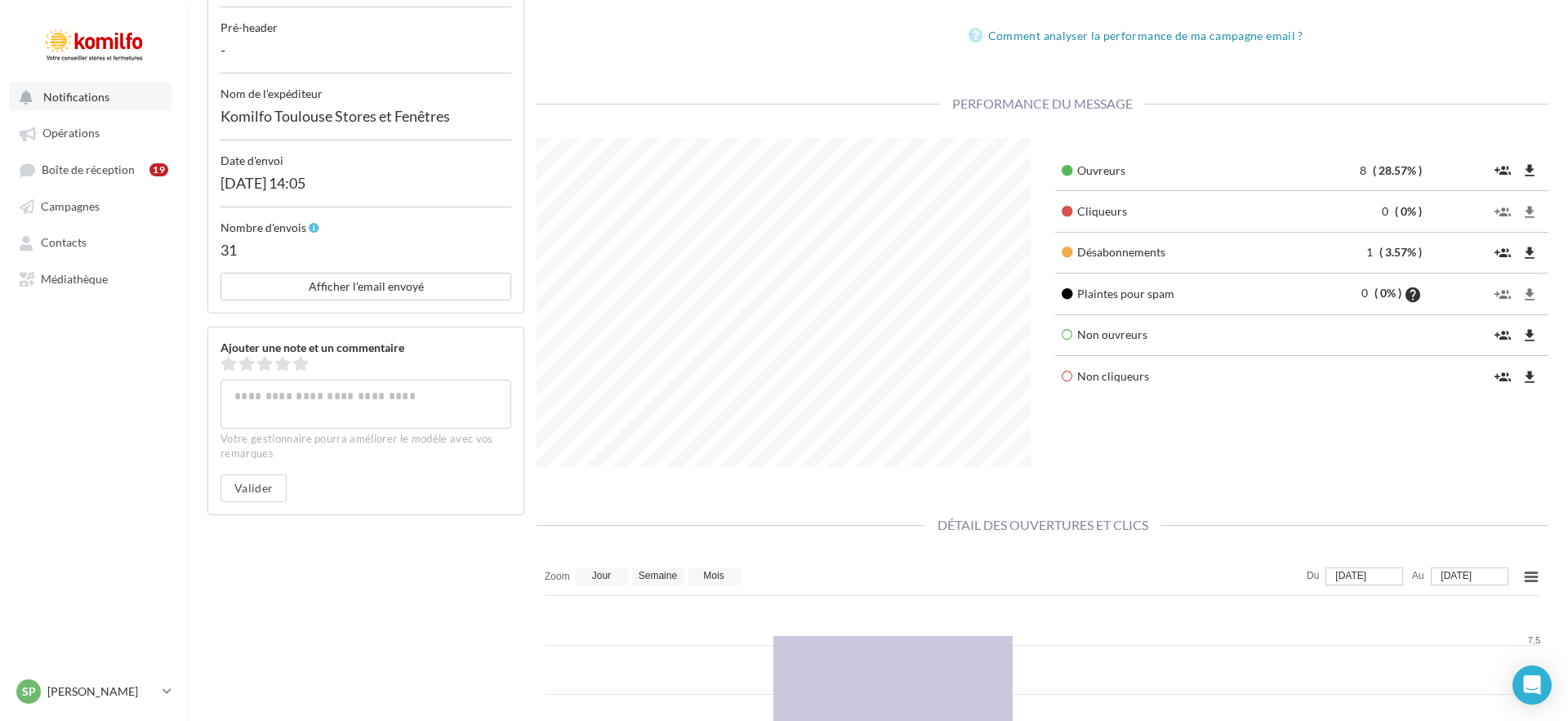
scroll to position [329, 517]
